Goal: Book appointment/travel/reservation

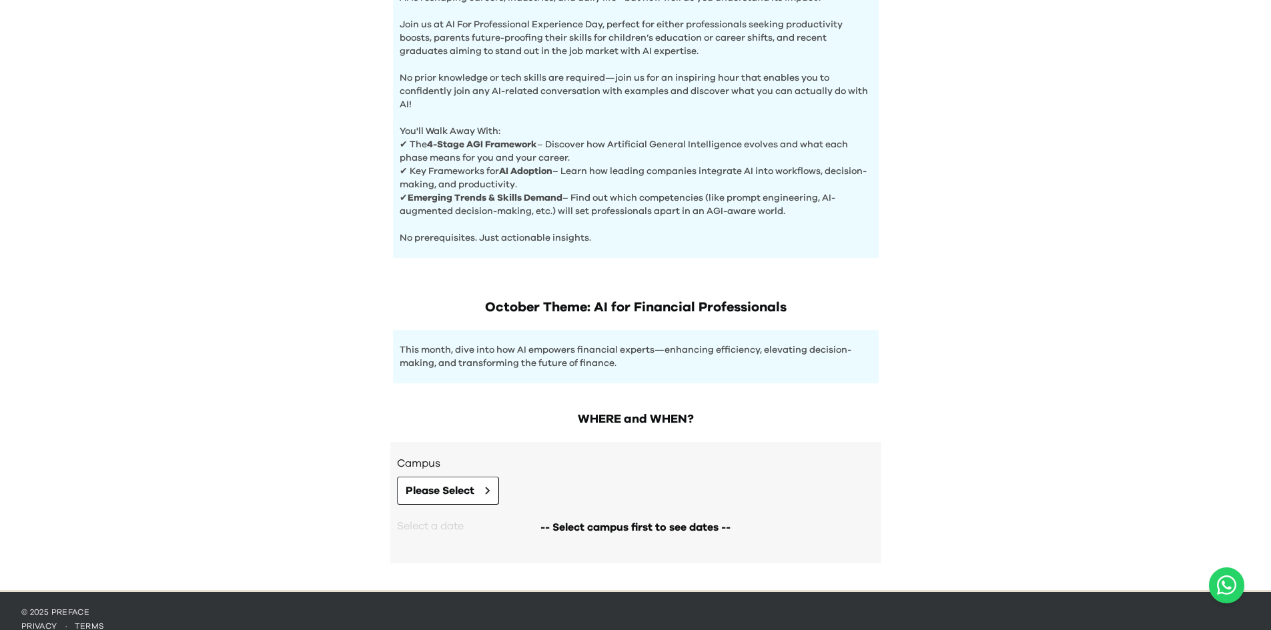
scroll to position [467, 0]
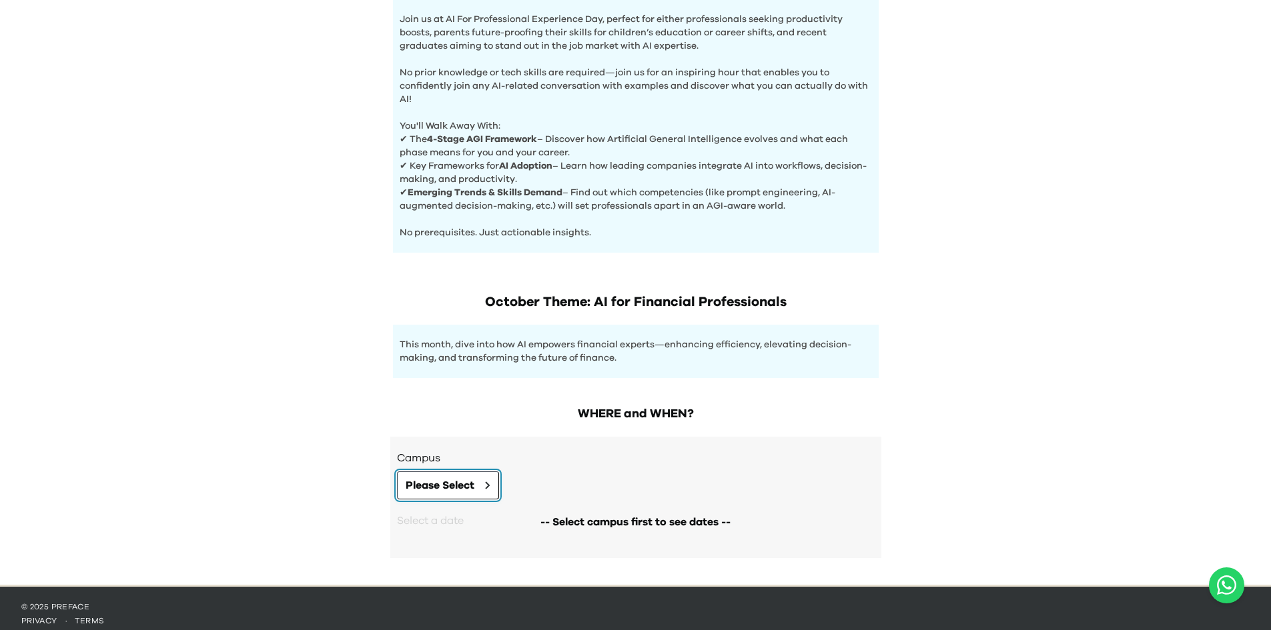
click at [484, 480] on button "Please Select" at bounding box center [448, 486] width 102 height 28
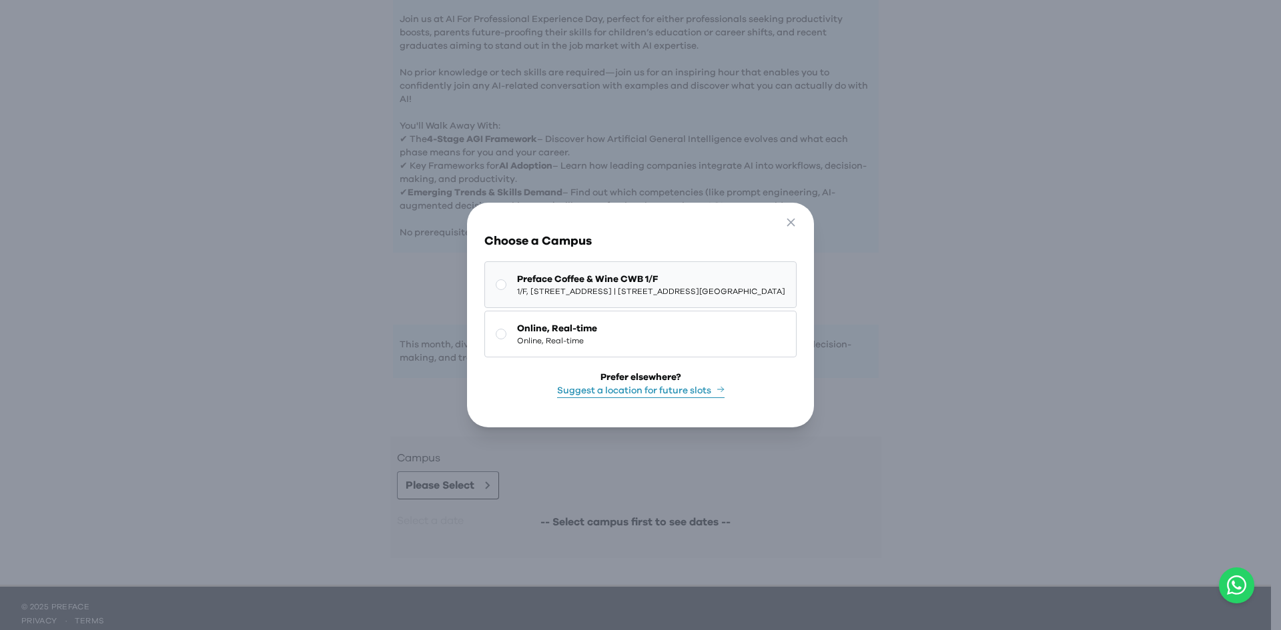
click at [496, 279] on icon at bounding box center [501, 284] width 11 height 11
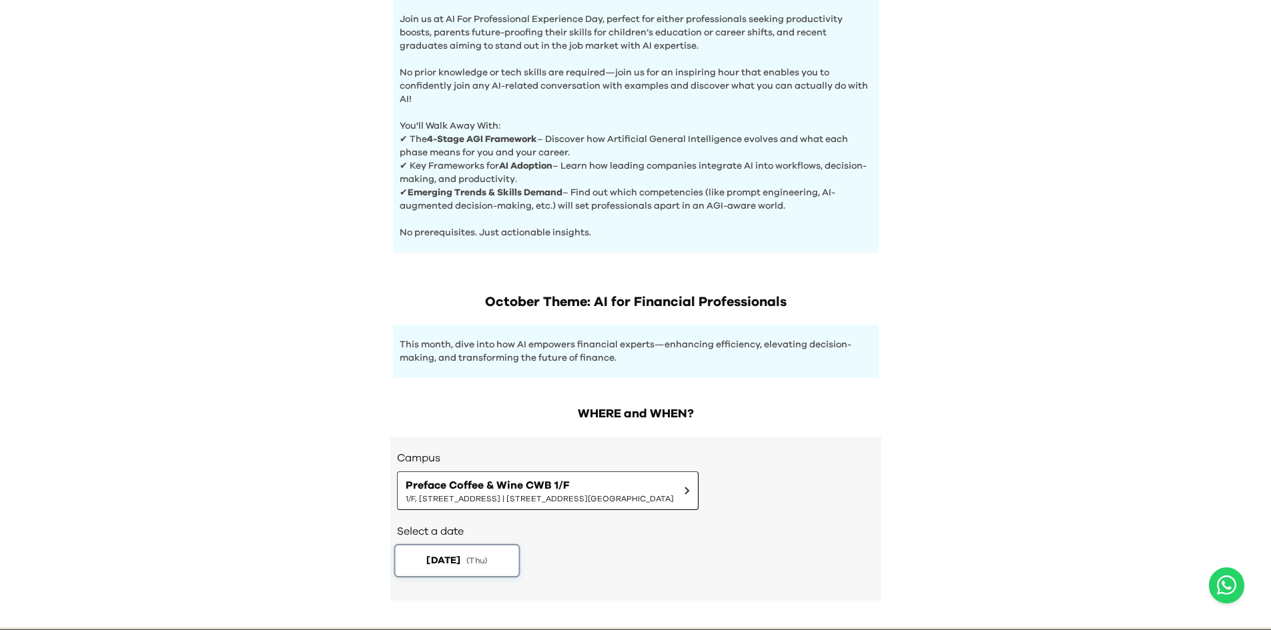
click at [478, 559] on span "( Thu )" at bounding box center [476, 560] width 21 height 11
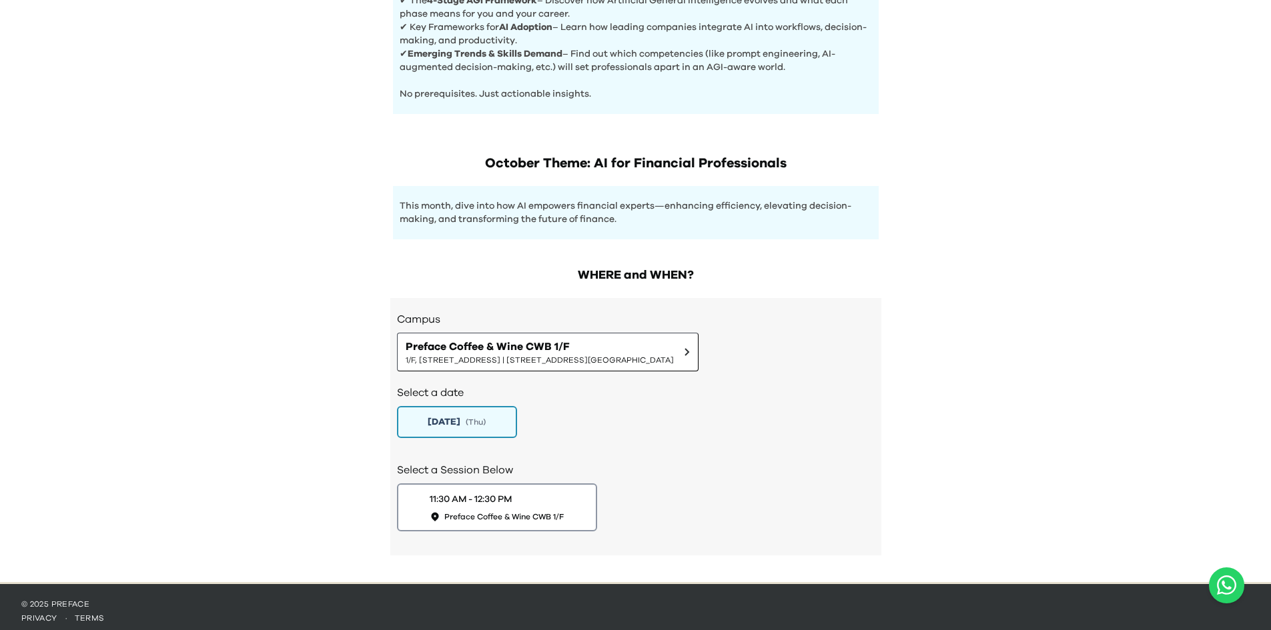
scroll to position [610, 0]
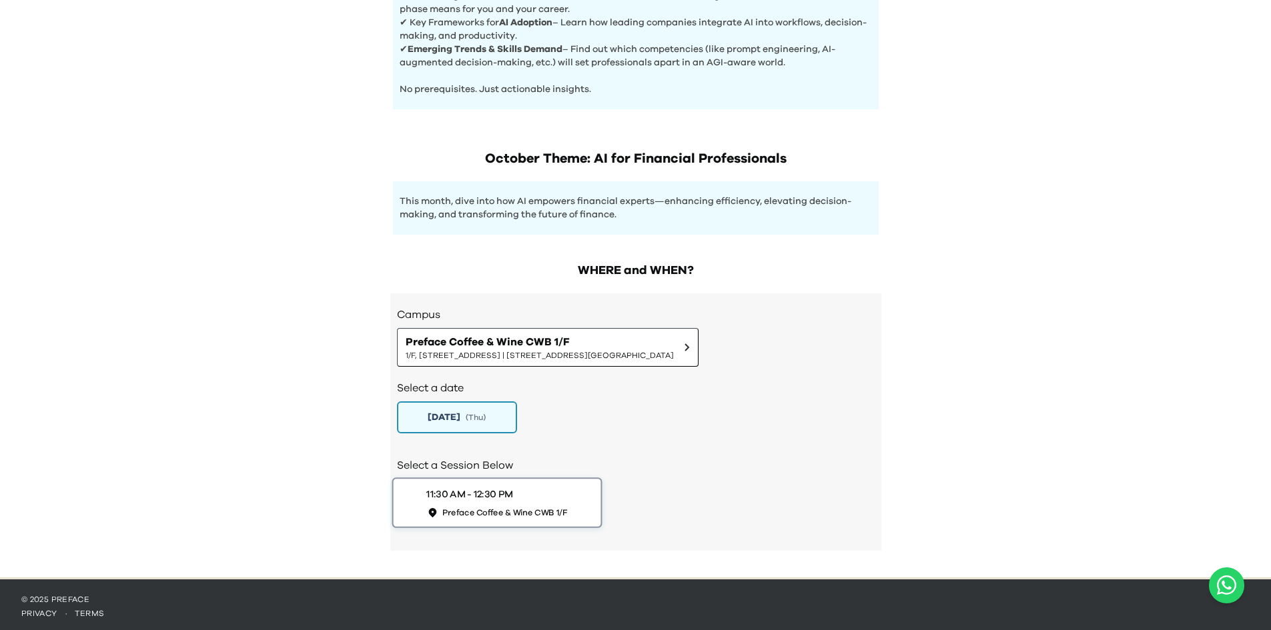
click at [496, 507] on span "Preface Coffee & Wine CWB 1/F" at bounding box center [504, 512] width 125 height 11
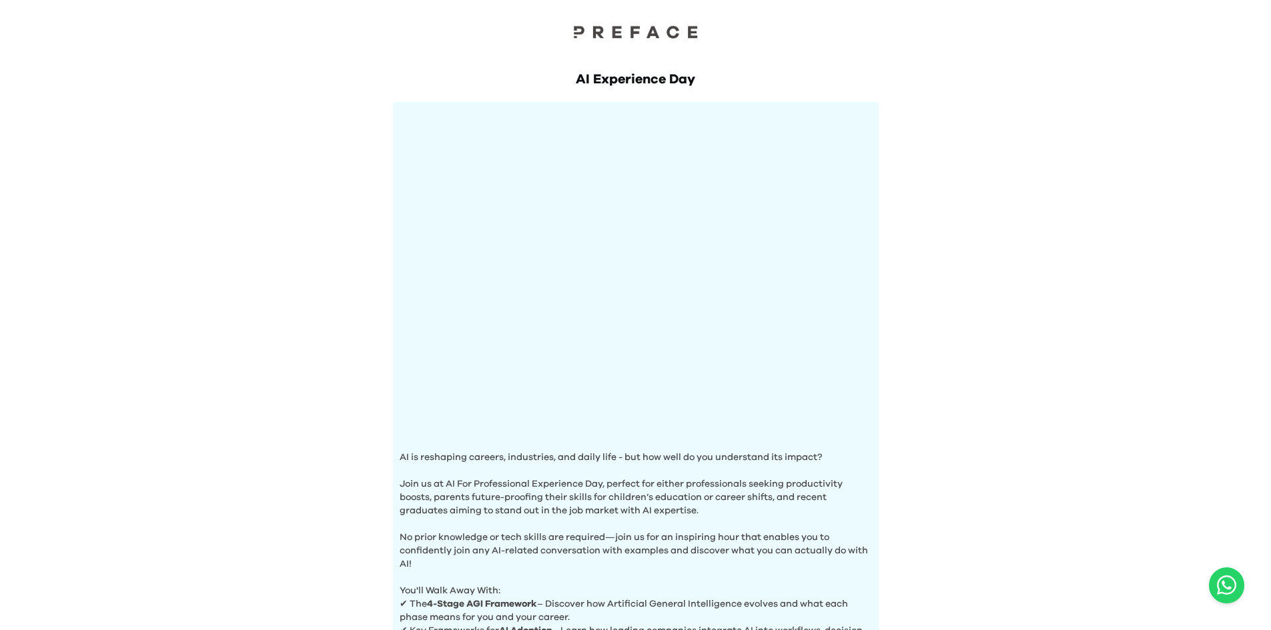
scroll to position [0, 0]
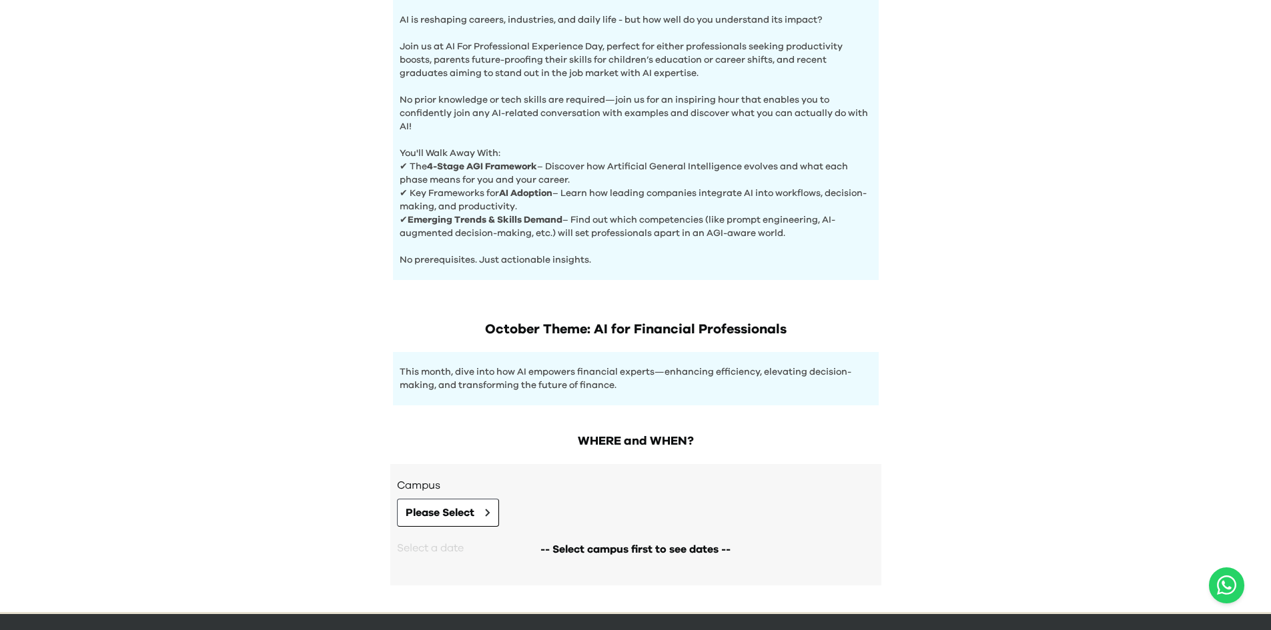
scroll to position [474, 0]
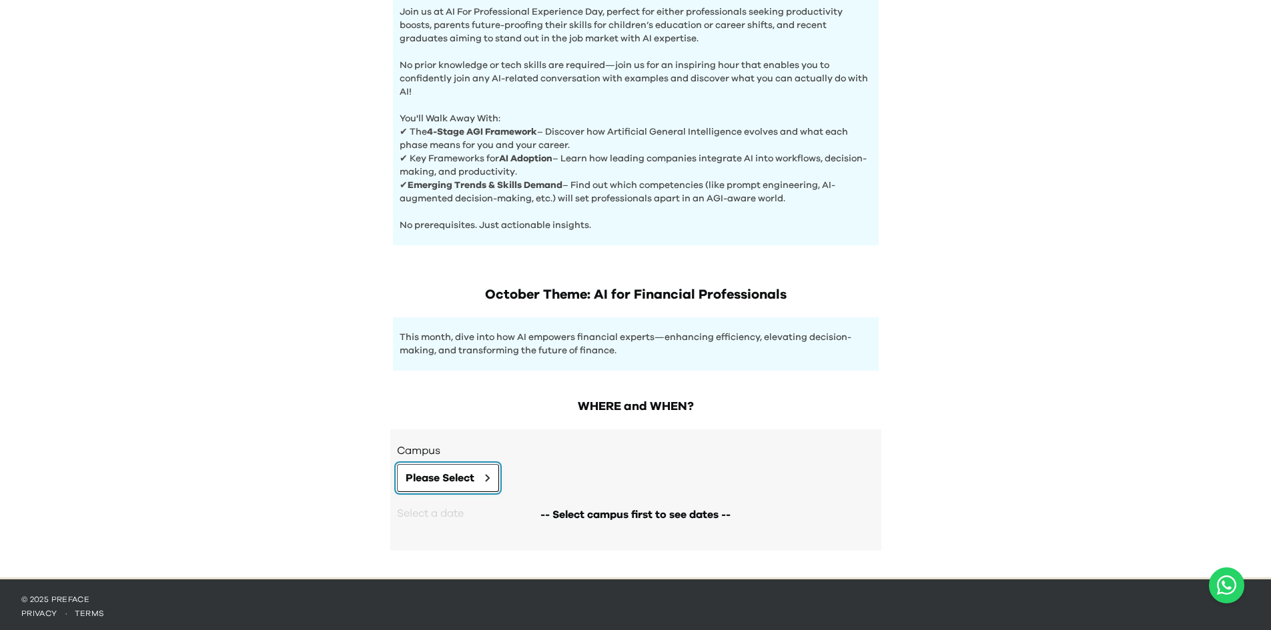
click at [439, 478] on span "Please Select" at bounding box center [440, 478] width 69 height 16
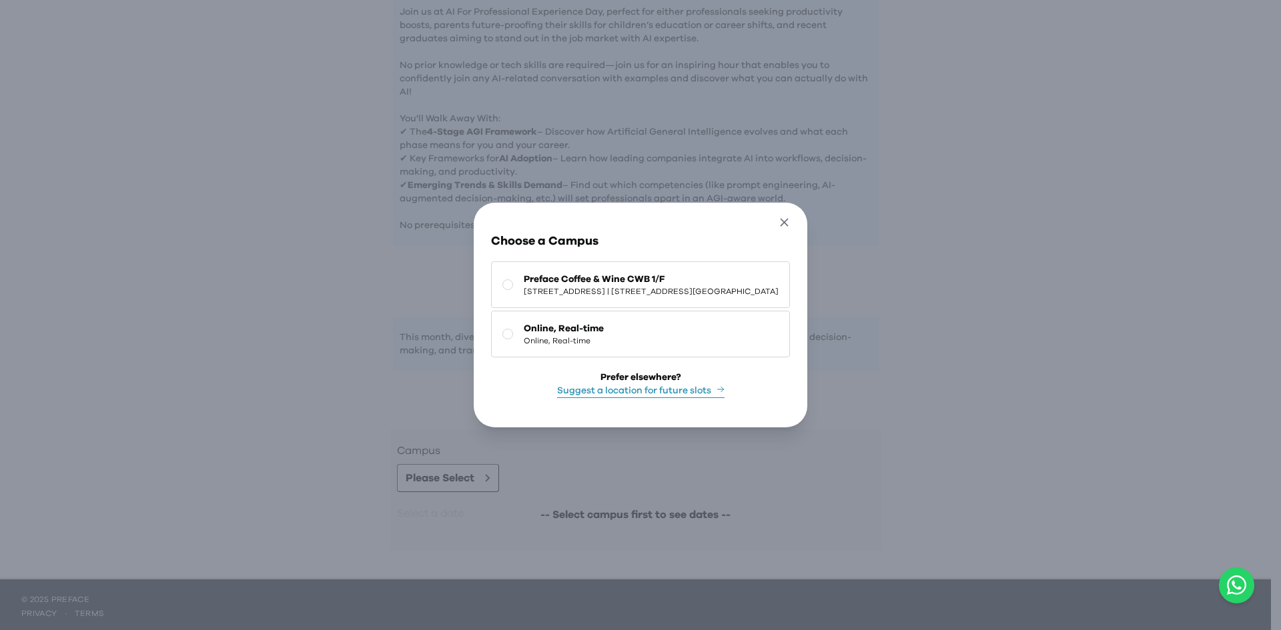
click at [791, 221] on icon "button" at bounding box center [784, 222] width 14 height 14
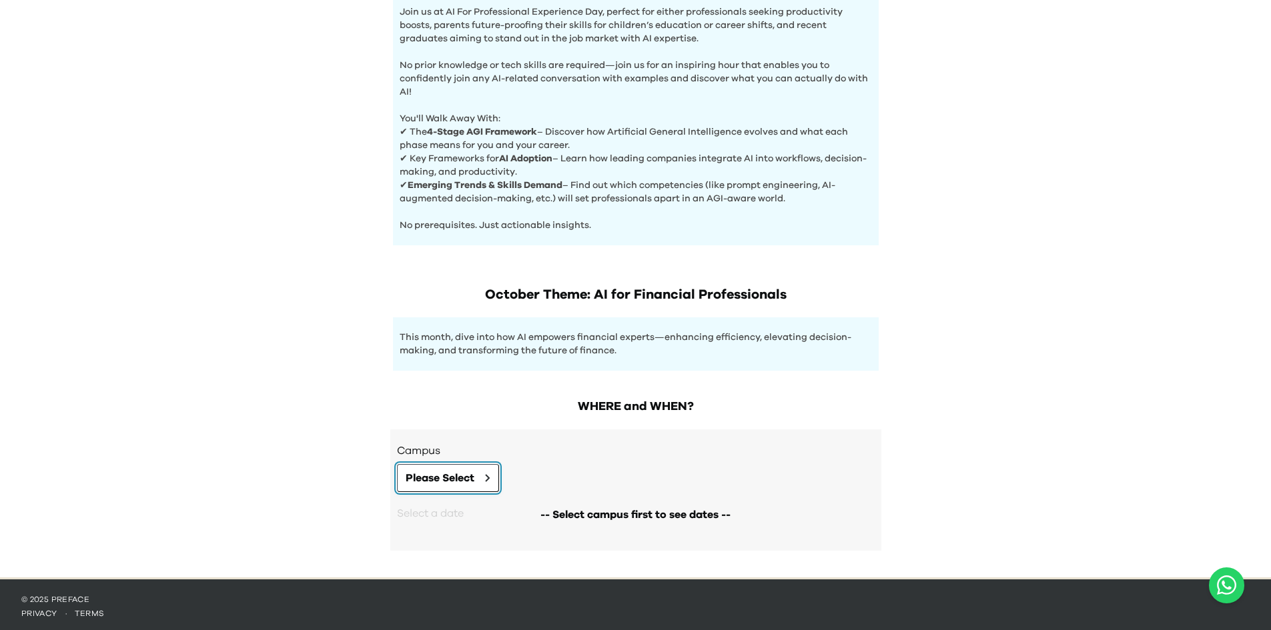
click at [479, 478] on button "Please Select" at bounding box center [448, 478] width 102 height 28
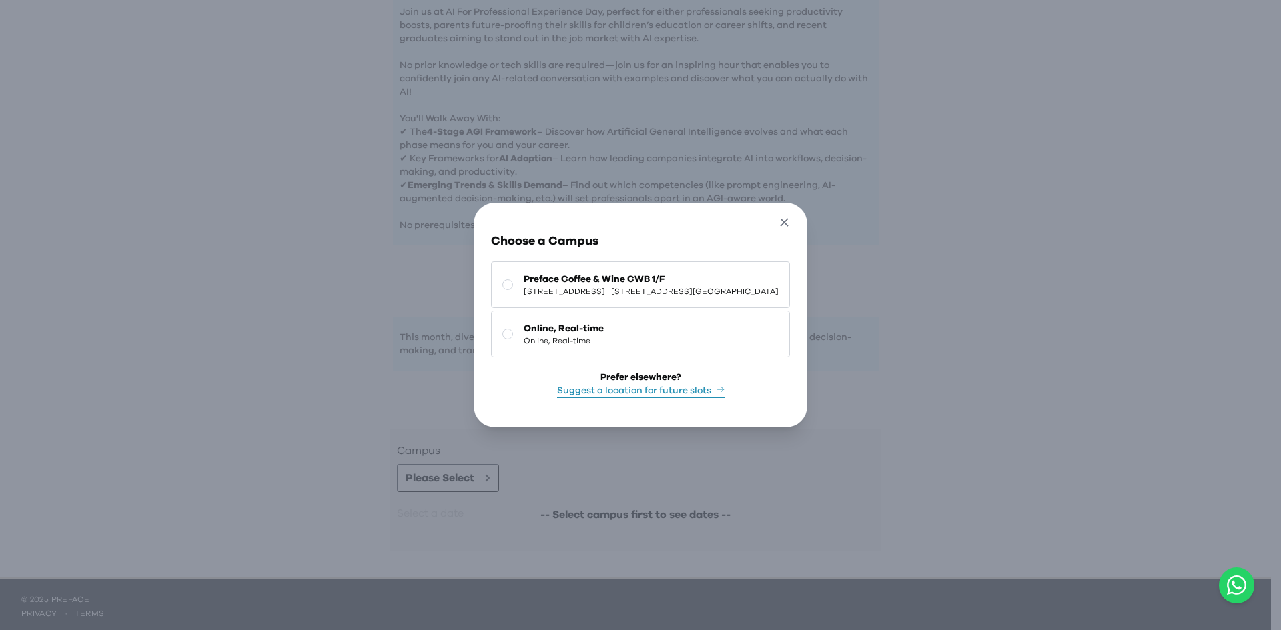
click at [791, 217] on icon "button" at bounding box center [784, 222] width 14 height 14
